Goal: Find contact information: Find contact information

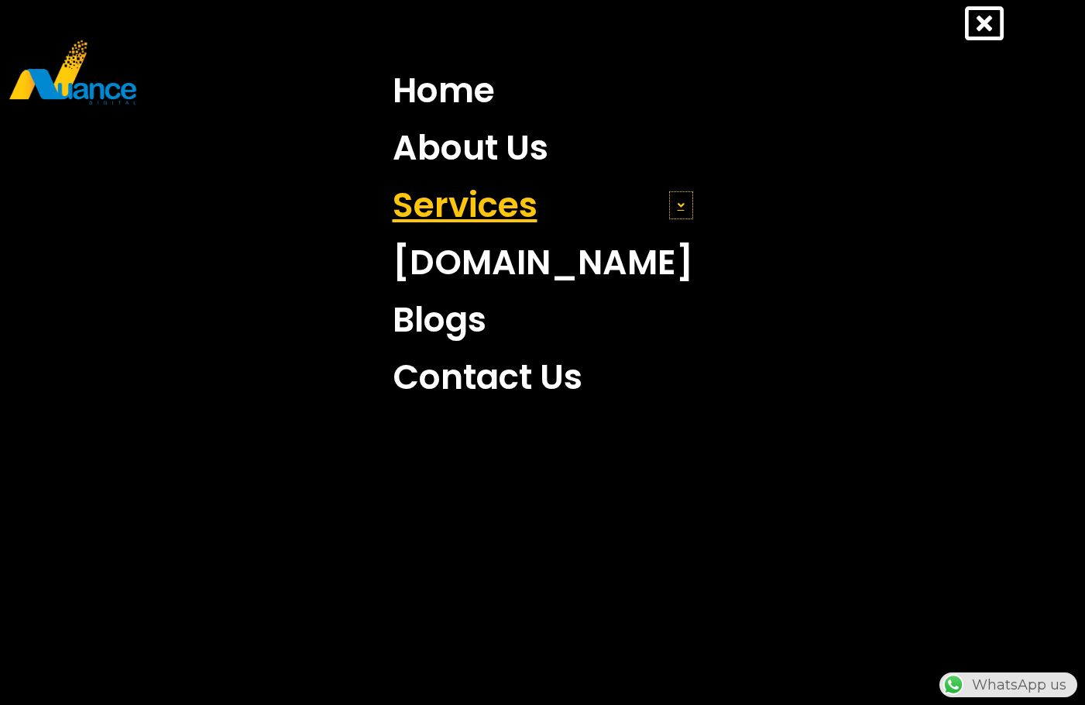
click at [669, 204] on span at bounding box center [681, 205] width 24 height 28
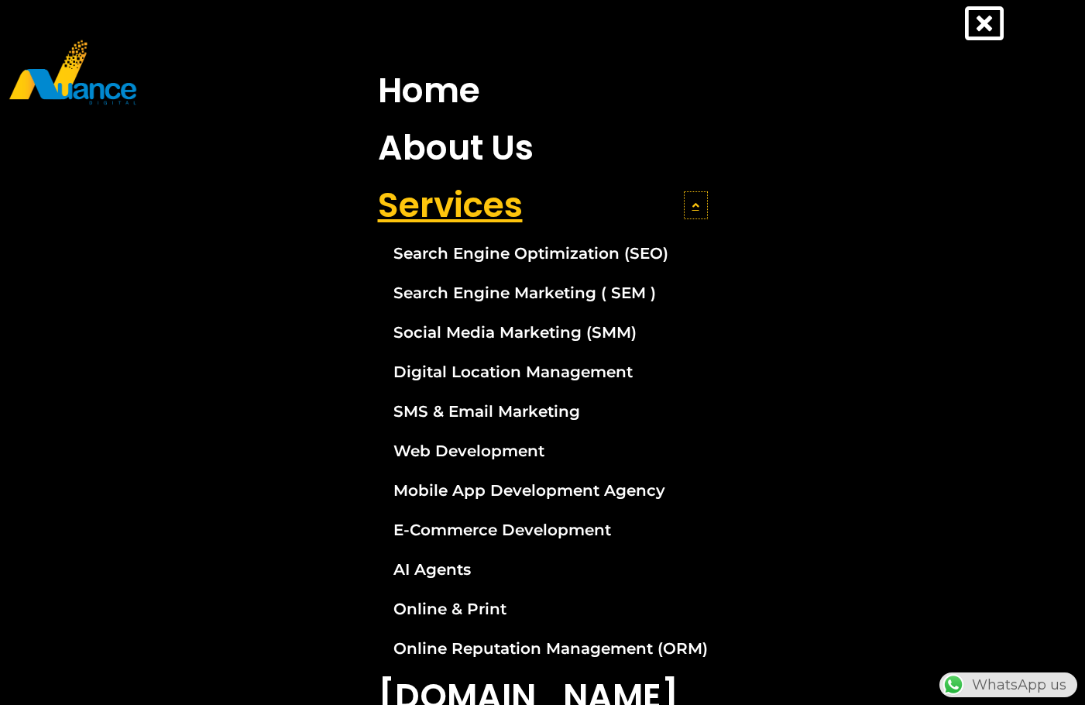
click at [692, 210] on icon at bounding box center [695, 205] width 7 height 11
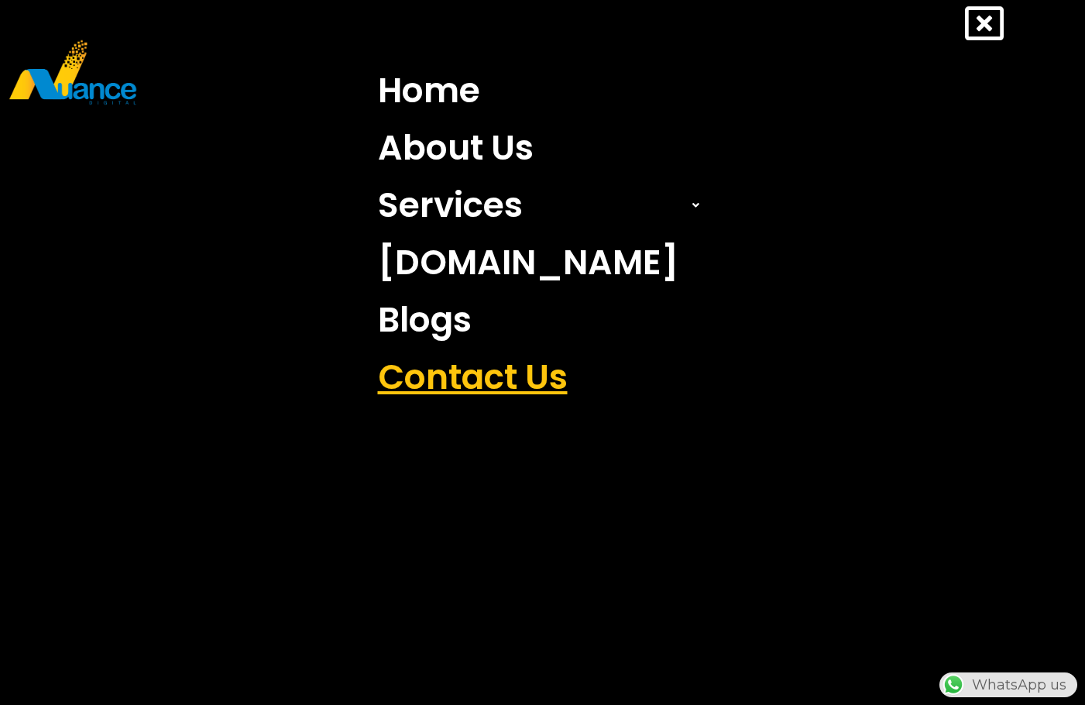
click at [501, 383] on link "Contact Us" at bounding box center [542, 376] width 353 height 57
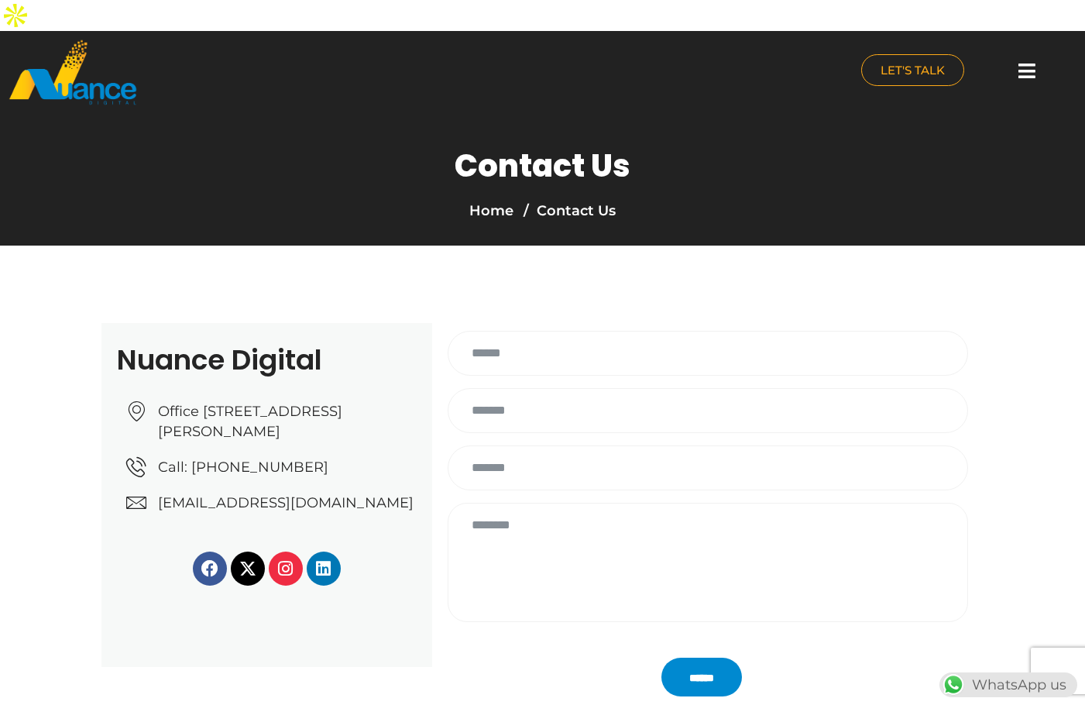
click at [172, 346] on h2 "Nuance Digital" at bounding box center [267, 360] width 300 height 28
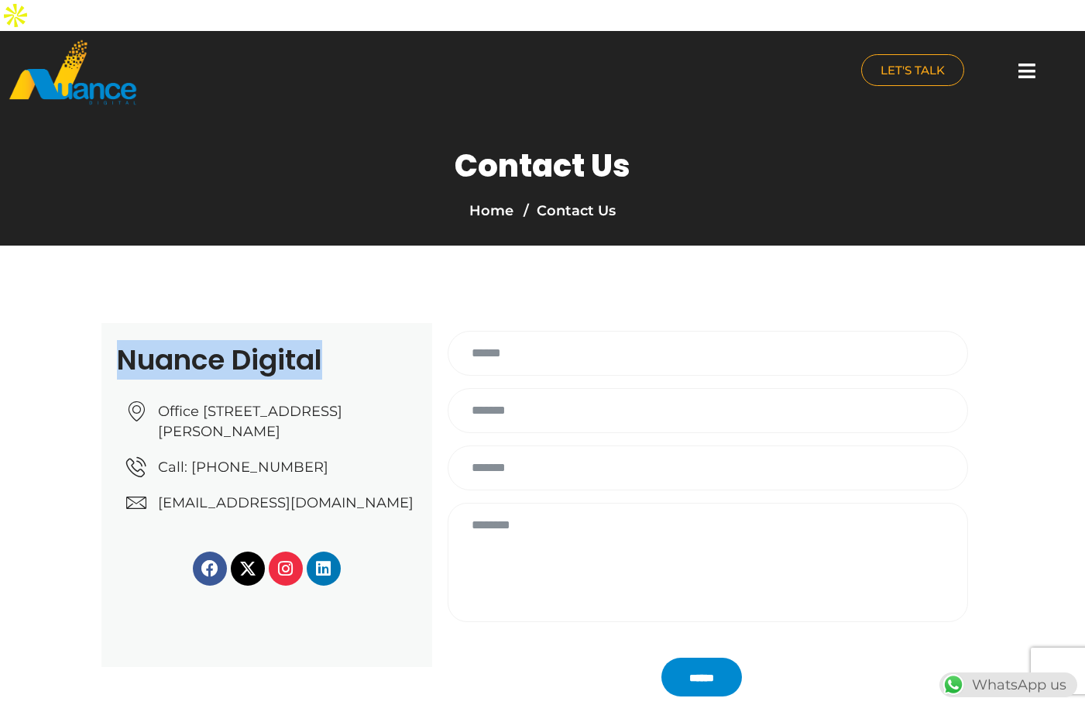
click at [172, 346] on h2 "Nuance Digital" at bounding box center [267, 360] width 300 height 28
copy div "Nuance Digital"
